Goal: Share content: Share content

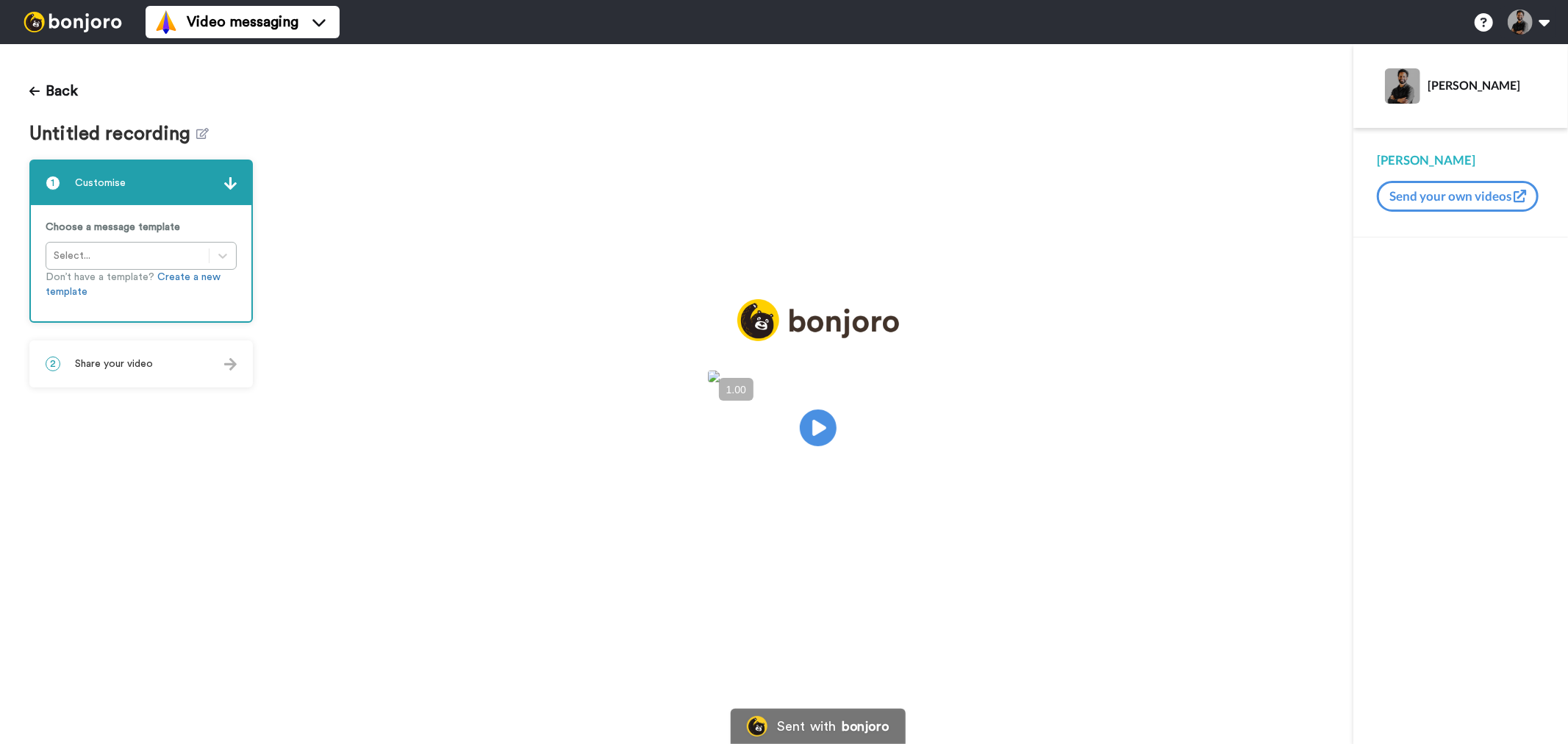
click at [165, 356] on div "2 Share your video" at bounding box center [141, 363] width 221 height 44
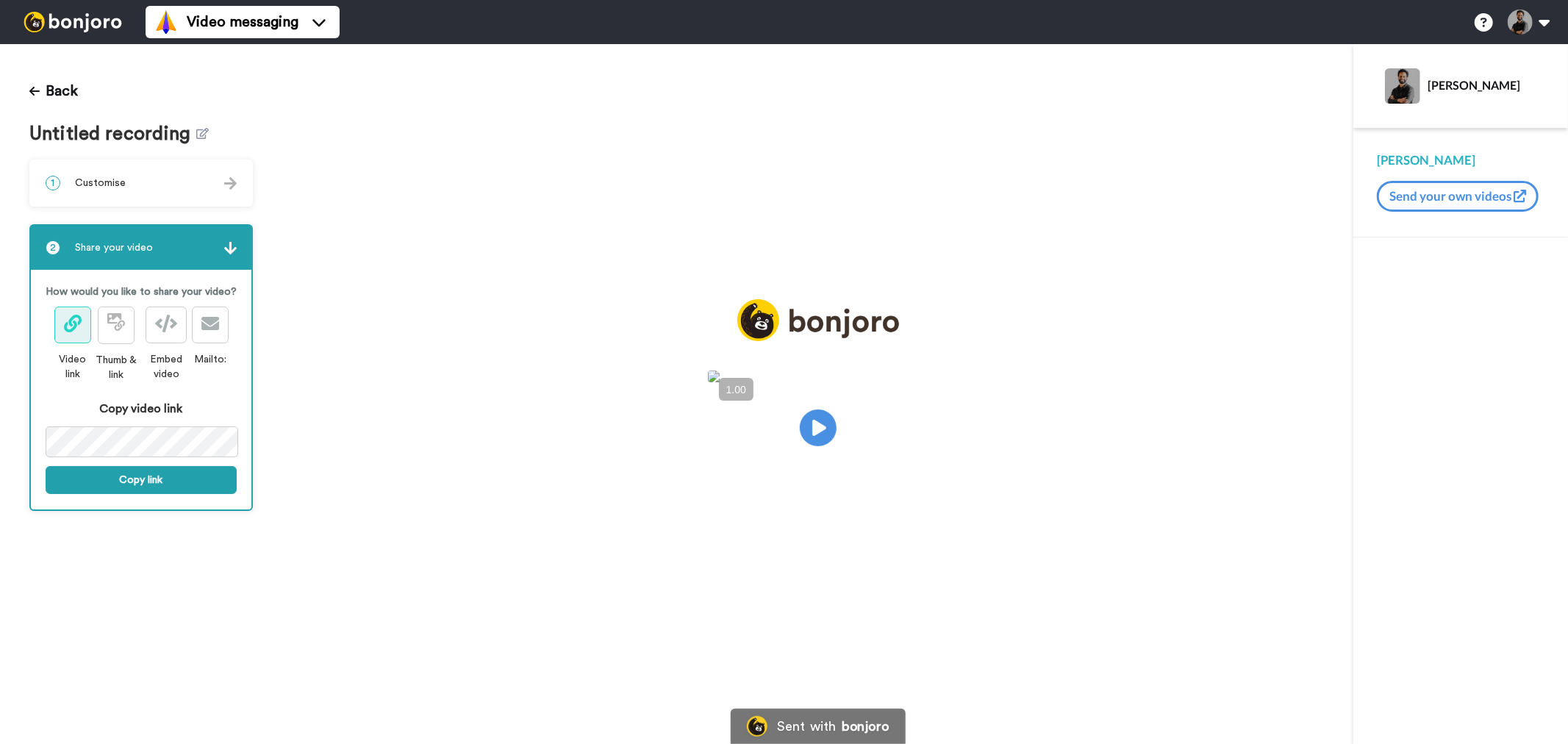
click at [141, 493] on div "How would you like to share your video? Video link Thumb & link Embed video Mai…" at bounding box center [141, 388] width 221 height 239
drag, startPoint x: 137, startPoint y: 477, endPoint x: 557, endPoint y: 376, distance: 432.0
click at [137, 477] on button "Copy link" at bounding box center [141, 479] width 191 height 28
click at [822, 423] on icon at bounding box center [817, 428] width 39 height 39
click at [870, 424] on video at bounding box center [818, 425] width 221 height 110
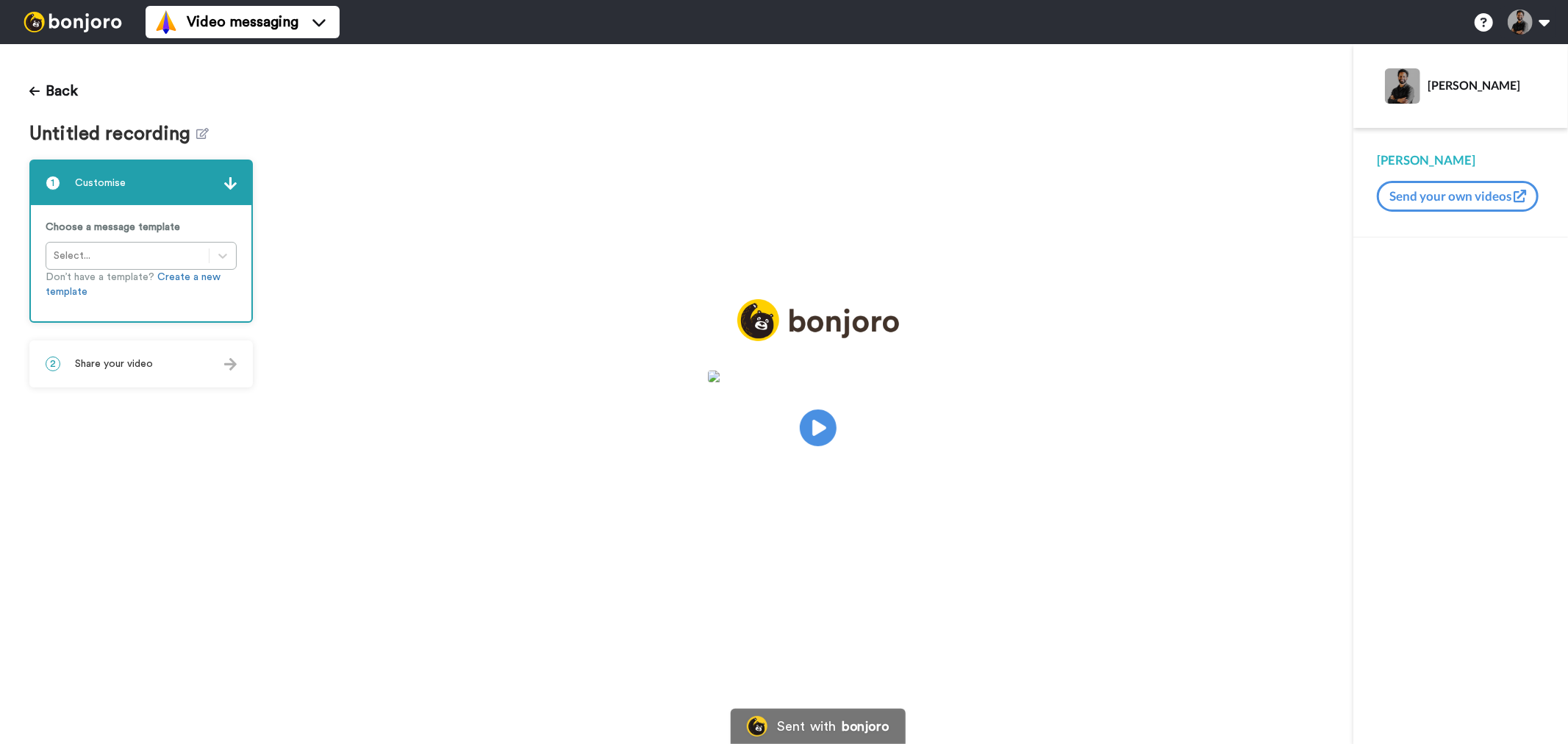
click at [121, 360] on span "Share your video" at bounding box center [113, 363] width 78 height 14
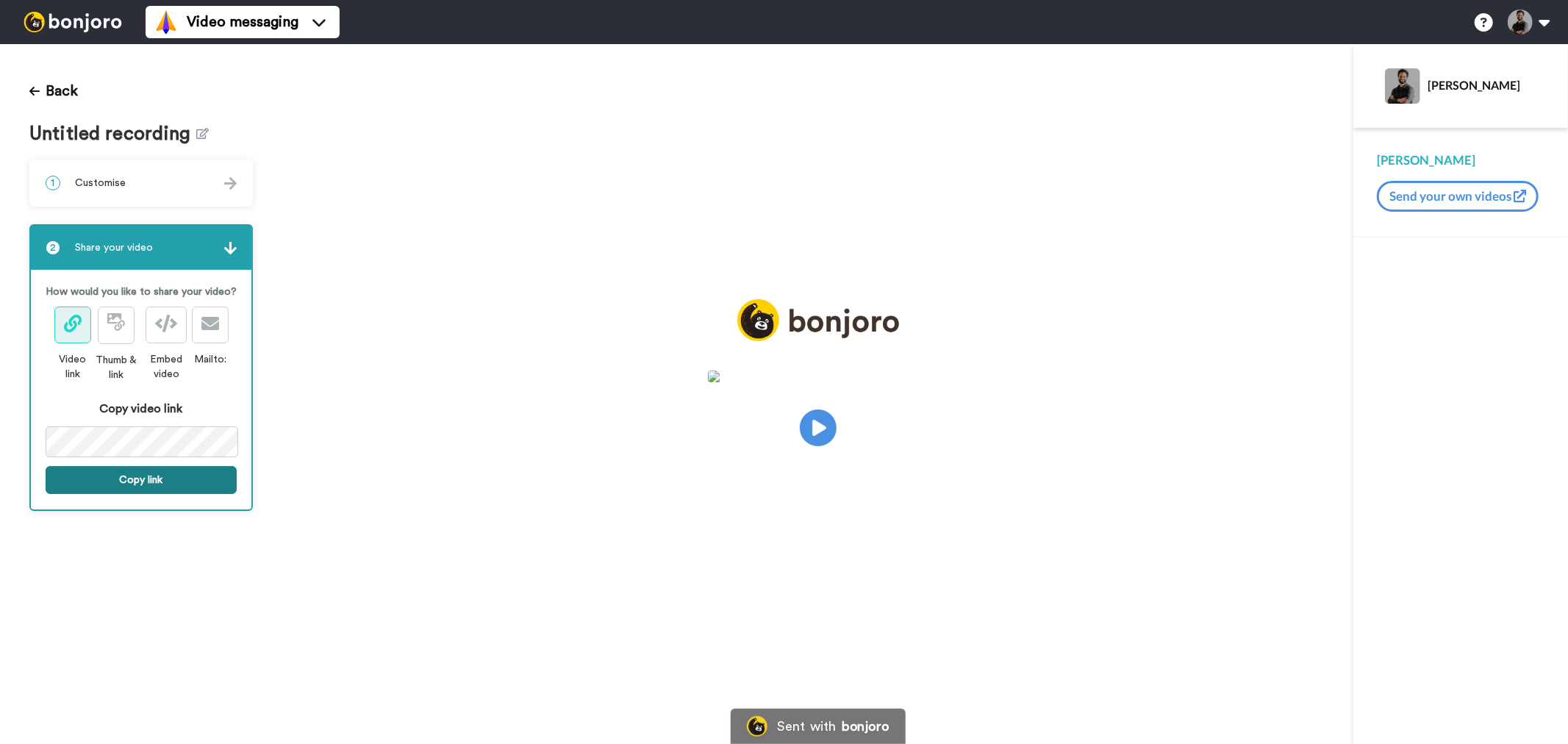
click at [194, 479] on button "Copy link" at bounding box center [141, 479] width 191 height 28
